Goal: Task Accomplishment & Management: Manage account settings

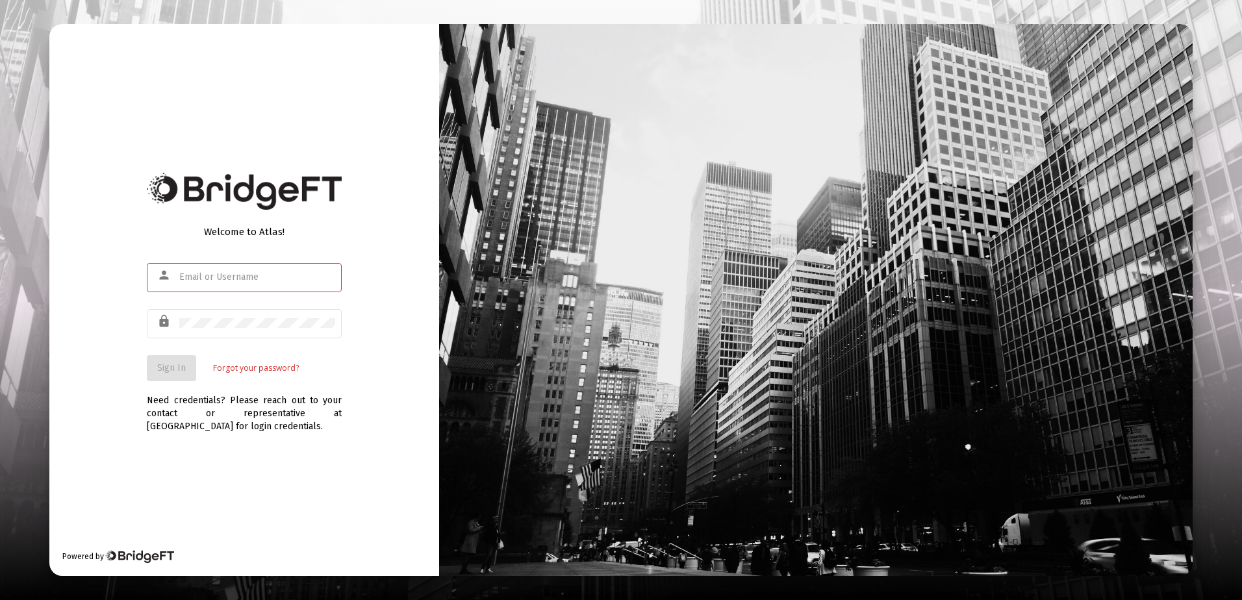
click at [246, 455] on div "Welcome to Atlas! person lock Sign In Forgot your password? Need credentials? P…" at bounding box center [244, 300] width 390 height 552
click at [178, 272] on div "person" at bounding box center [166, 275] width 25 height 22
click at [120, 374] on div "Welcome to Atlas! person lock Sign In Forgot your password? Need credentials? P…" at bounding box center [244, 300] width 390 height 552
click at [278, 477] on div "Welcome to Atlas! person lock Sign In Forgot your password? Need credentials? P…" at bounding box center [244, 300] width 390 height 552
drag, startPoint x: 225, startPoint y: 463, endPoint x: 225, endPoint y: 446, distance: 16.9
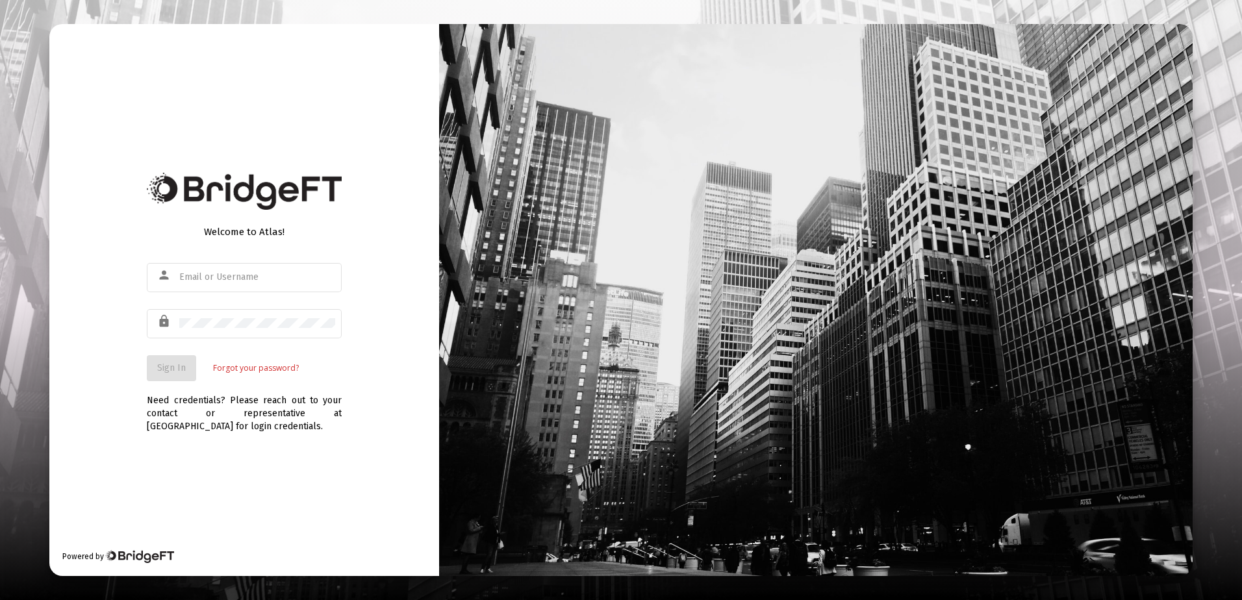
click at [225, 462] on div "Welcome to Atlas! person lock Sign In Forgot your password? Need credentials? P…" at bounding box center [244, 300] width 390 height 552
click at [162, 274] on mat-icon "person" at bounding box center [165, 276] width 16 height 16
click at [172, 275] on mat-icon "person" at bounding box center [165, 276] width 16 height 16
type input "r"
click at [182, 368] on span "Sign In" at bounding box center [171, 368] width 29 height 11
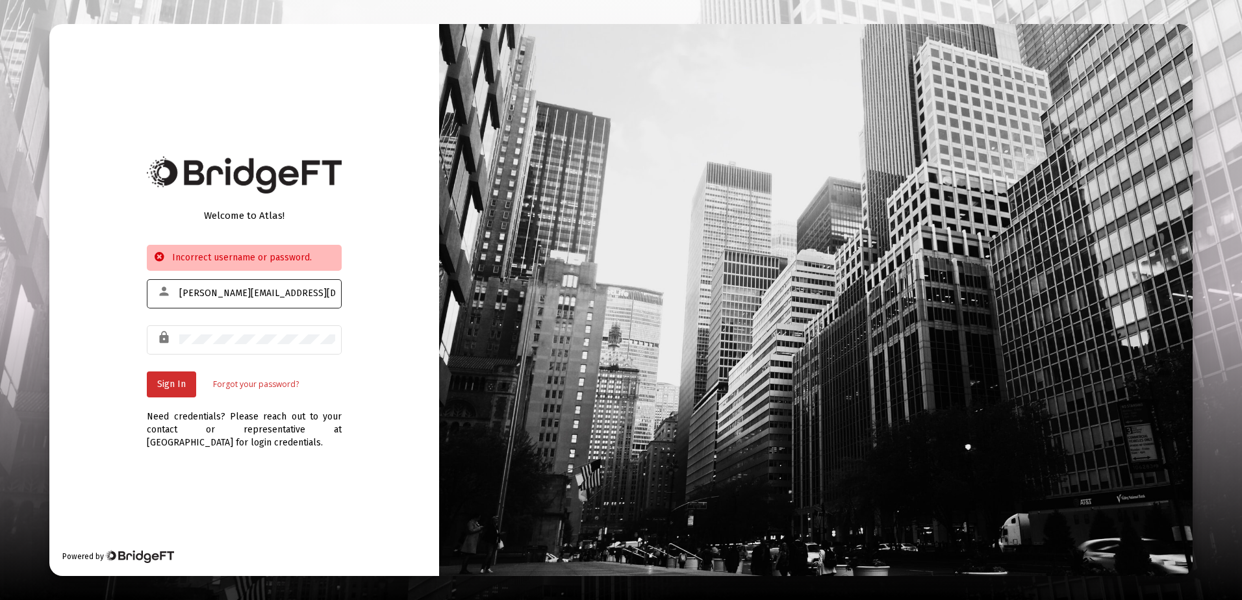
click at [244, 294] on input "r.scheidler@rcn.com" at bounding box center [257, 293] width 156 height 10
drag, startPoint x: 183, startPoint y: 296, endPoint x: 177, endPoint y: 322, distance: 26.2
click at [183, 300] on div "r.scheidler@.com" at bounding box center [257, 293] width 156 height 32
click at [251, 294] on input "rscheidler@.com" at bounding box center [257, 293] width 156 height 10
type input "rscheidler@nesl.com"
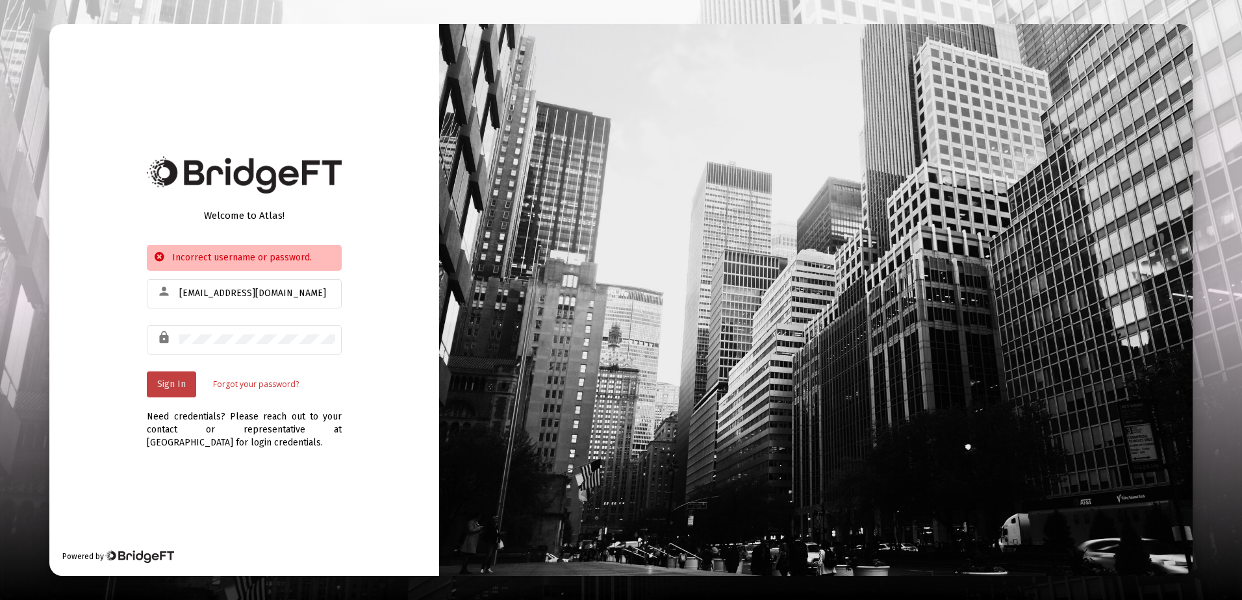
click at [173, 382] on span "Sign In" at bounding box center [171, 384] width 29 height 11
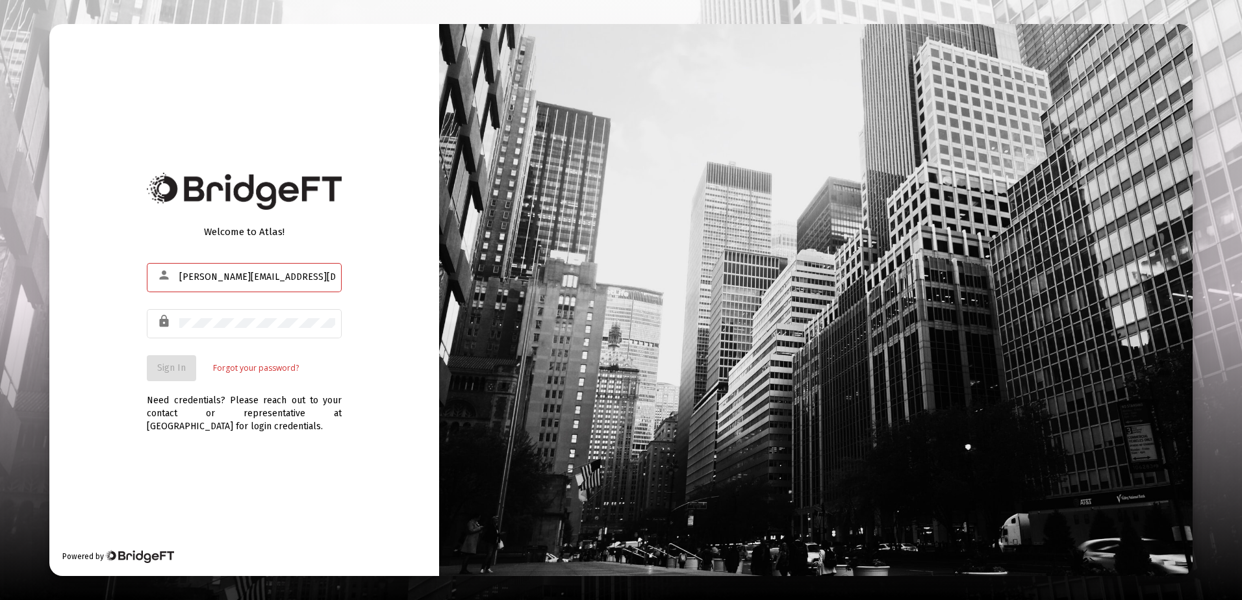
type input "r.scheidler@rcn.com"
click at [171, 361] on button "Sign In" at bounding box center [171, 368] width 49 height 26
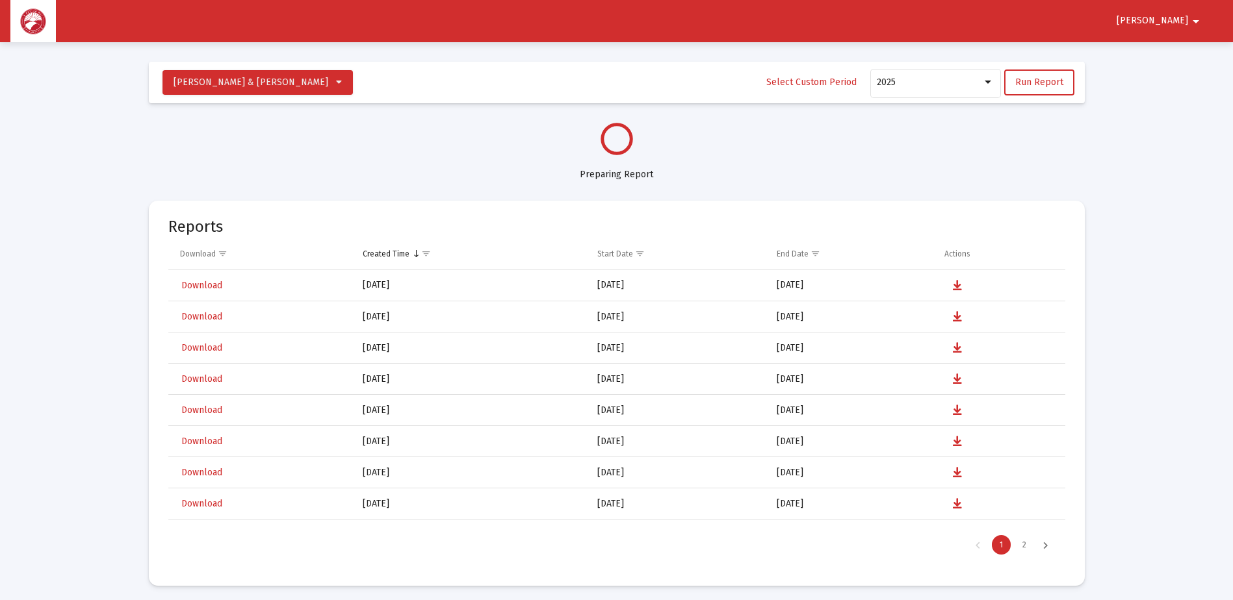
scroll to position [624, 0]
select select "View all"
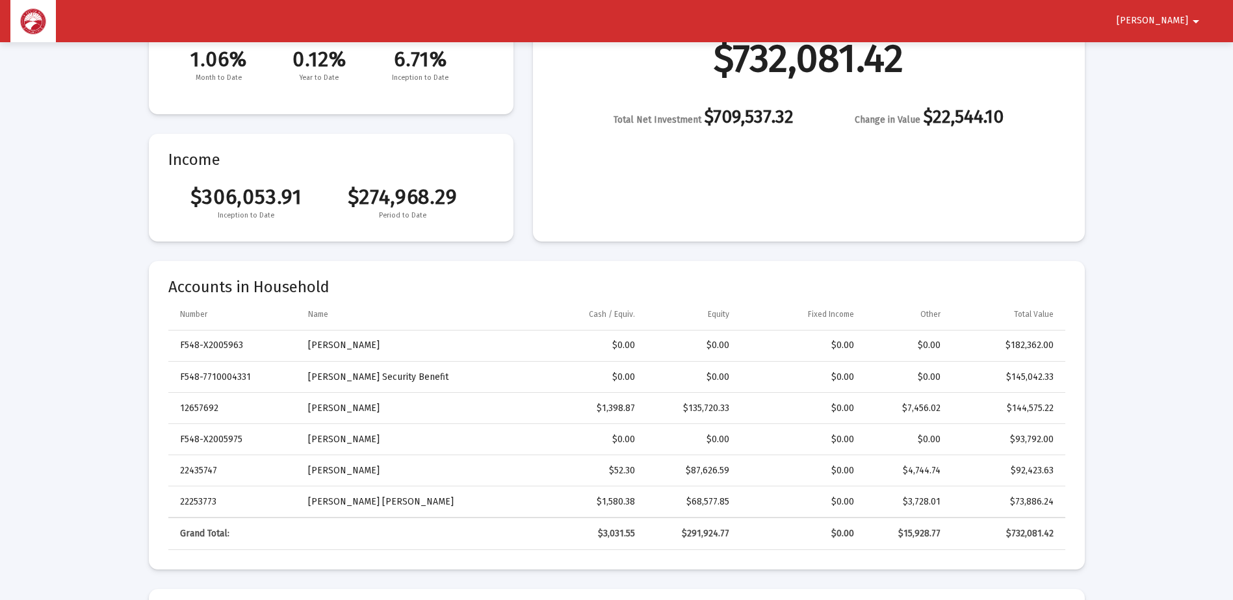
scroll to position [130, 0]
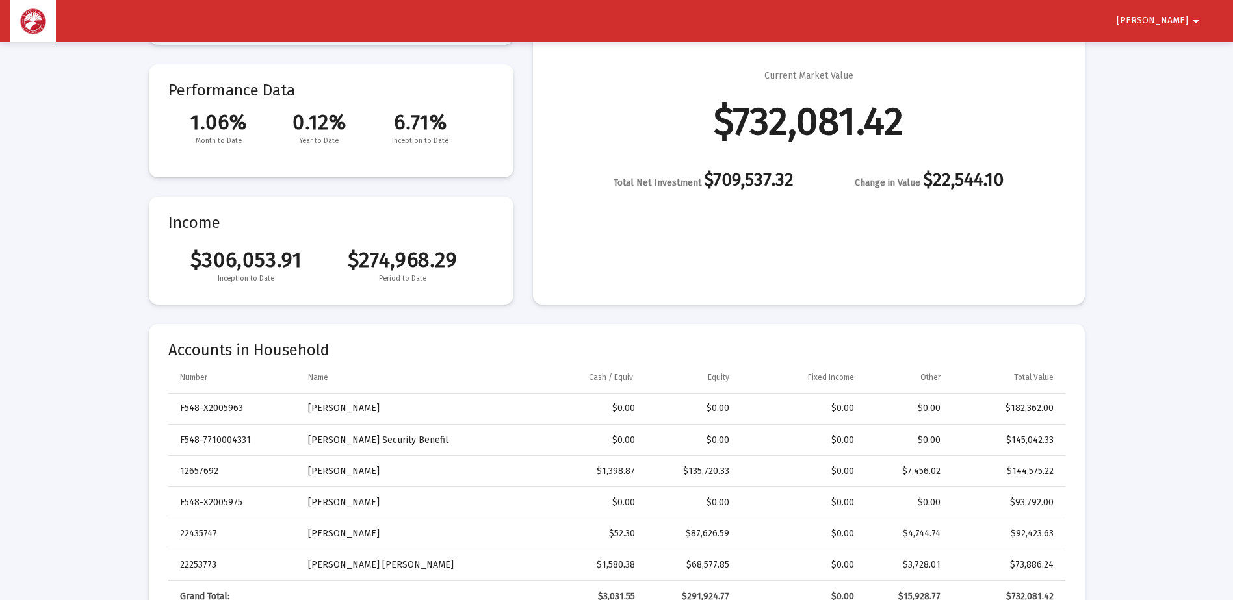
click at [1174, 12] on button "Ronald arrow_drop_down" at bounding box center [1160, 21] width 118 height 26
click at [1179, 56] on button "Logout" at bounding box center [1179, 55] width 73 height 31
